Goal: Information Seeking & Learning: Learn about a topic

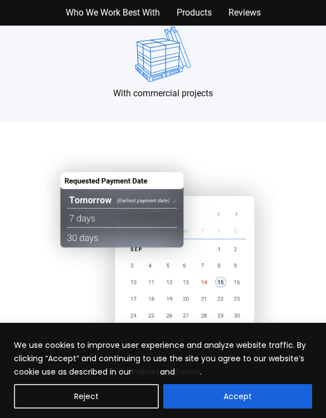
scroll to position [1381, 0]
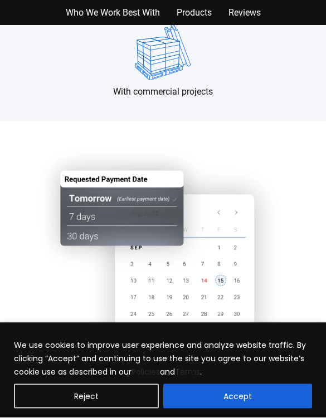
click at [278, 207] on img at bounding box center [163, 257] width 292 height 238
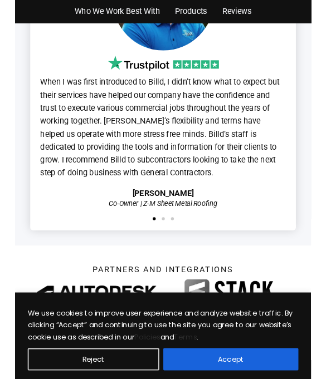
scroll to position [3353, 0]
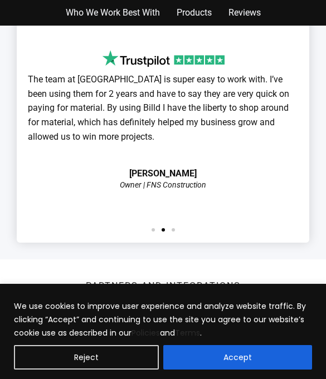
click at [278, 188] on div "The team at Billd is super easy to work with. I’ve been using them for 2 years …" at bounding box center [163, 117] width 270 height 144
click at [133, 352] on button "Reject" at bounding box center [86, 357] width 145 height 25
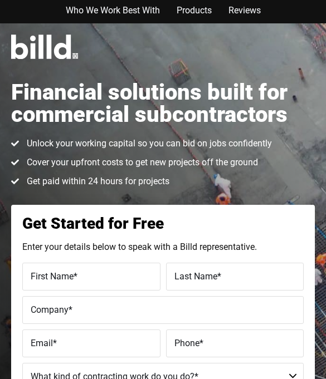
scroll to position [0, 0]
